Goal: Information Seeking & Learning: Learn about a topic

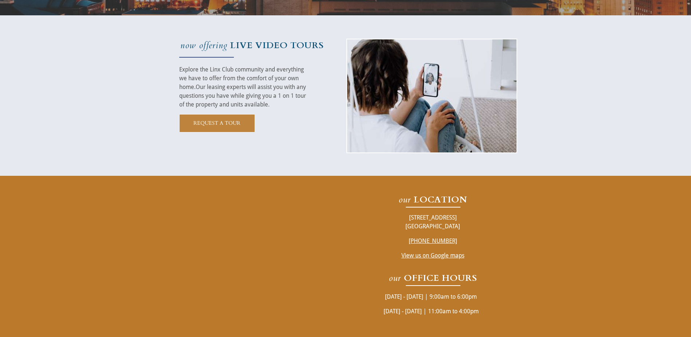
scroll to position [1312, 0]
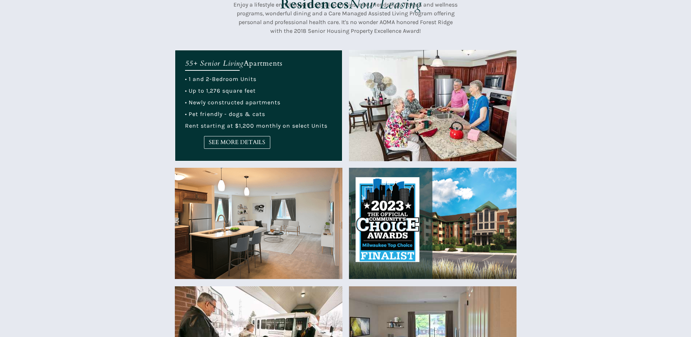
scroll to position [182, 0]
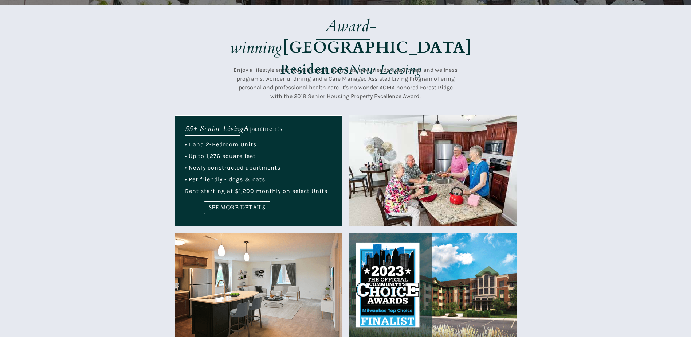
click at [222, 144] on span "• 1 and 2-Bedroom Units" at bounding box center [220, 144] width 71 height 7
click at [240, 207] on span "SEE MORE DETAILS" at bounding box center [237, 207] width 66 height 7
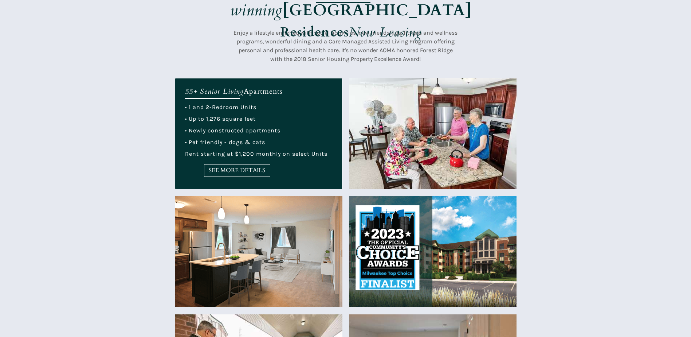
scroll to position [328, 0]
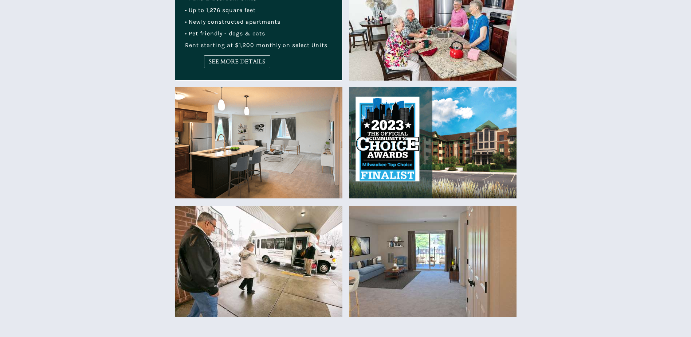
click at [426, 263] on img at bounding box center [433, 260] width 168 height 111
click at [458, 149] on img at bounding box center [433, 142] width 168 height 111
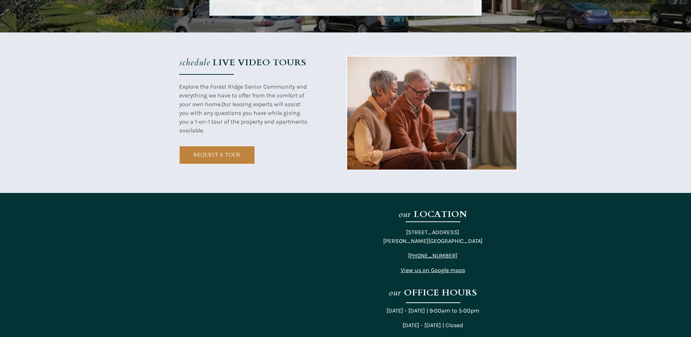
scroll to position [1348, 0]
